Goal: Transaction & Acquisition: Subscribe to service/newsletter

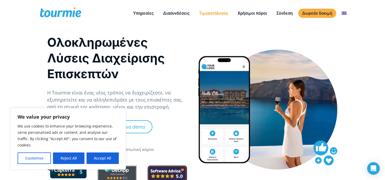
click at [210, 12] on link "Τιμοκατάλογος" at bounding box center [213, 13] width 37 height 7
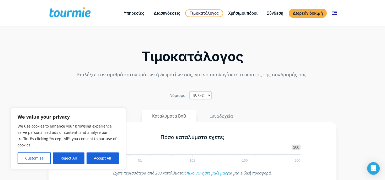
click at [99, 149] on div "We use cookies to enhance your browsing experience, serve personalised ads or c…" at bounding box center [68, 143] width 101 height 41
click at [98, 154] on button "Accept All" at bounding box center [103, 159] width 32 height 12
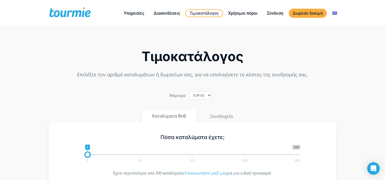
checkbox input "true"
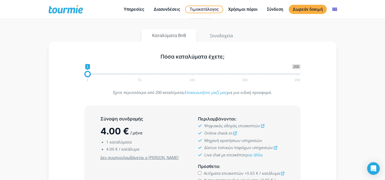
scroll to position [57, 0]
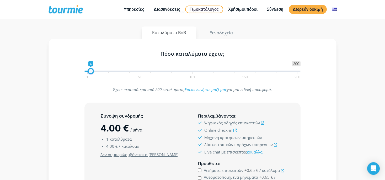
drag, startPoint x: 87, startPoint y: 71, endPoint x: 90, endPoint y: 73, distance: 3.8
click at [90, 73] on span at bounding box center [91, 71] width 6 height 6
drag, startPoint x: 89, startPoint y: 70, endPoint x: 63, endPoint y: 72, distance: 25.8
click at [63, 72] on div "Πόσα καταλύματα έχετε; 1 200 0 0 4 1 51 101 150 200 1" at bounding box center [192, 64] width 273 height 34
type input "4"
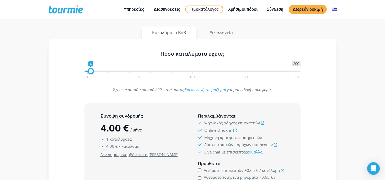
drag, startPoint x: 88, startPoint y: 71, endPoint x: 91, endPoint y: 71, distance: 3.2
click at [91, 71] on span at bounding box center [91, 71] width 6 height 6
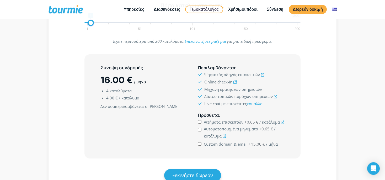
scroll to position [108, 0]
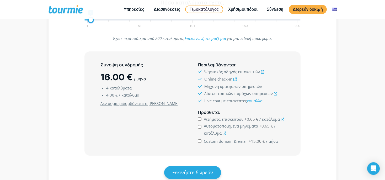
click at [263, 72] on icon at bounding box center [262, 71] width 3 height 3
click at [277, 95] on icon at bounding box center [275, 93] width 3 height 3
click at [319, 72] on div "Σύνοψη συνδρομής 16.00 € / μήνα 4 καταλύματα 4.00 € / κατάλυμα Ελάχιστο κόστος …" at bounding box center [192, 103] width 273 height 104
click at [200, 119] on input "Αιτήματα επισκεπτών +0.65 € / κατάλυμα" at bounding box center [199, 118] width 3 height 3
checkbox input "true"
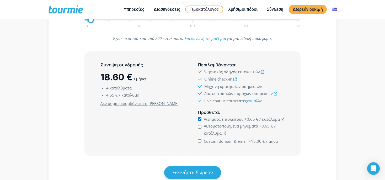
click at [201, 126] on input "Αυτοματοποιημένα μηνύματα +0.65 € / κατάλυμα" at bounding box center [199, 126] width 3 height 3
checkbox input "true"
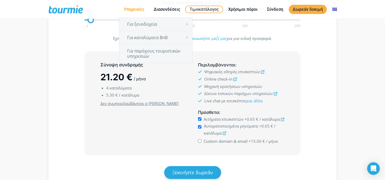
click at [138, 8] on link "Υπηρεσίες" at bounding box center [134, 9] width 28 height 7
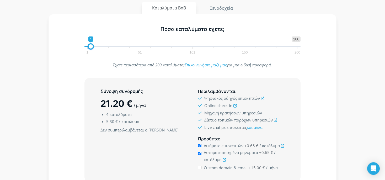
scroll to position [0, 0]
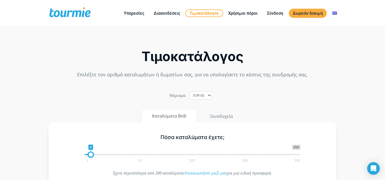
click at [196, 17] on link "Τιμοκατάλογος" at bounding box center [204, 13] width 38 height 8
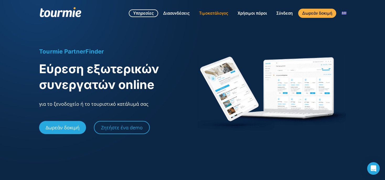
click at [217, 11] on link "Τιμοκατάλογος" at bounding box center [213, 13] width 37 height 7
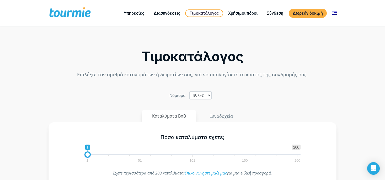
checkbox input "true"
